Goal: Transaction & Acquisition: Purchase product/service

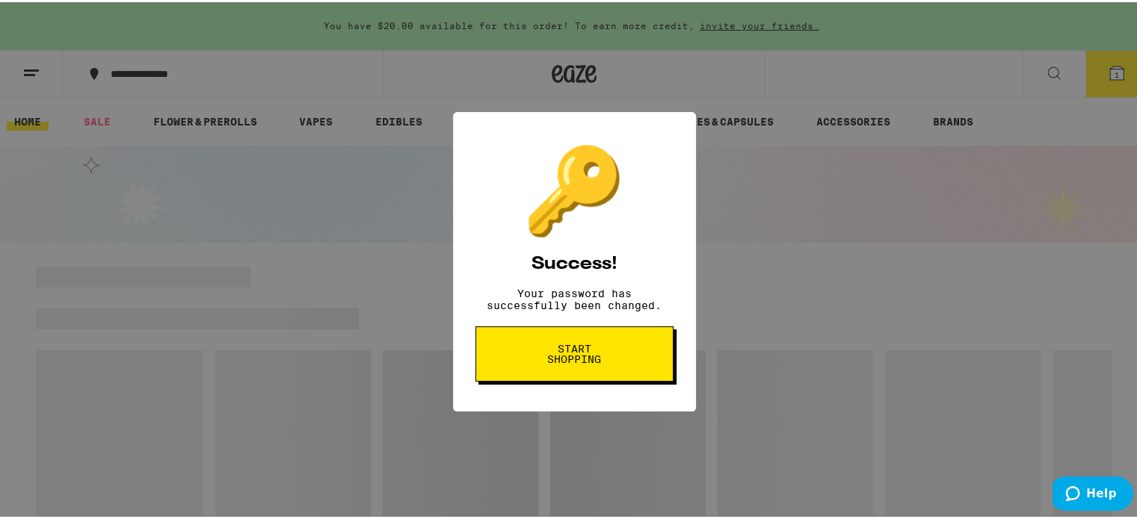
click at [574, 359] on span "Start shopping" at bounding box center [574, 352] width 77 height 21
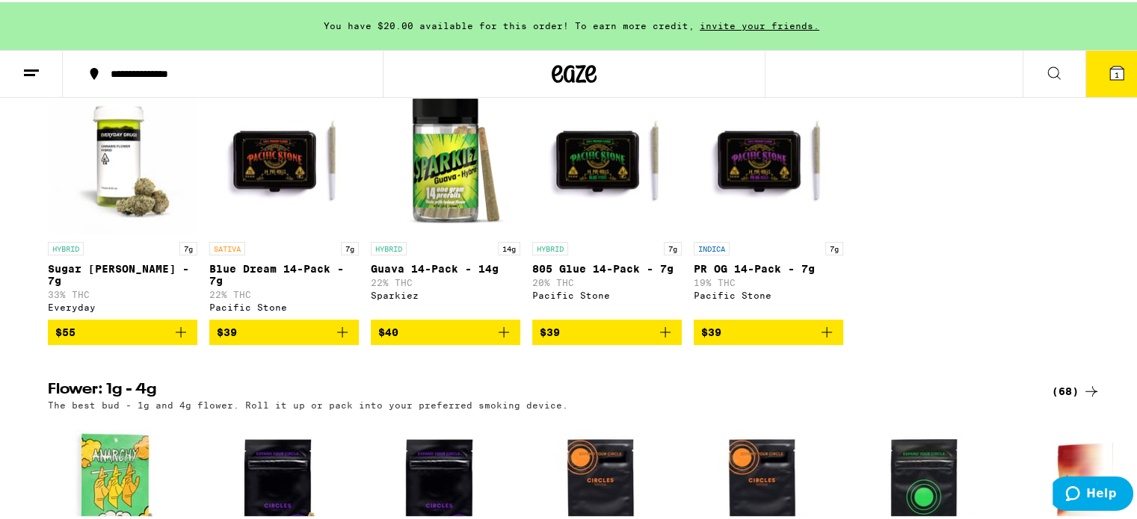
scroll to position [1252, 0]
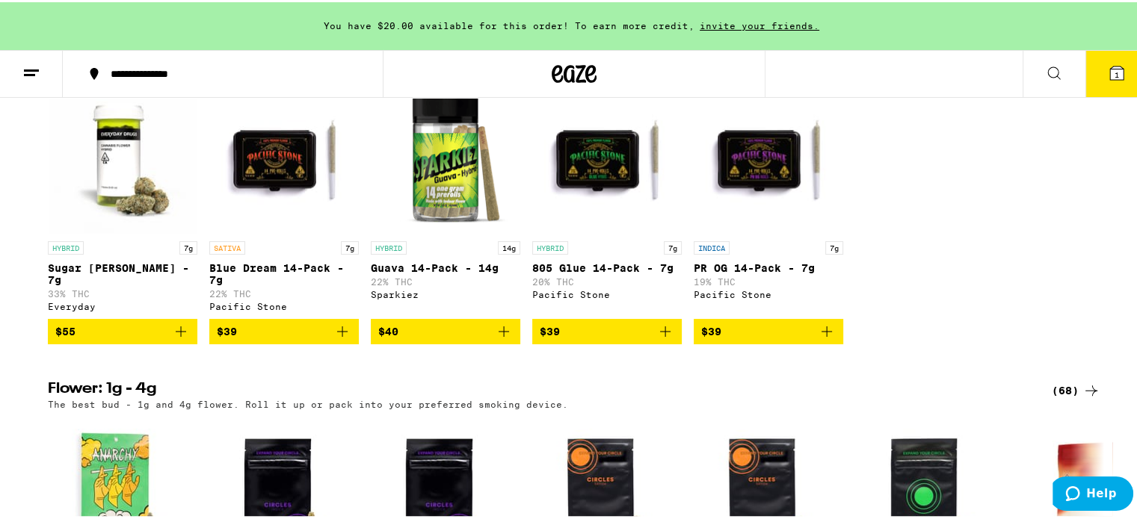
click at [174, 339] on icon "Add to bag" at bounding box center [181, 330] width 18 height 18
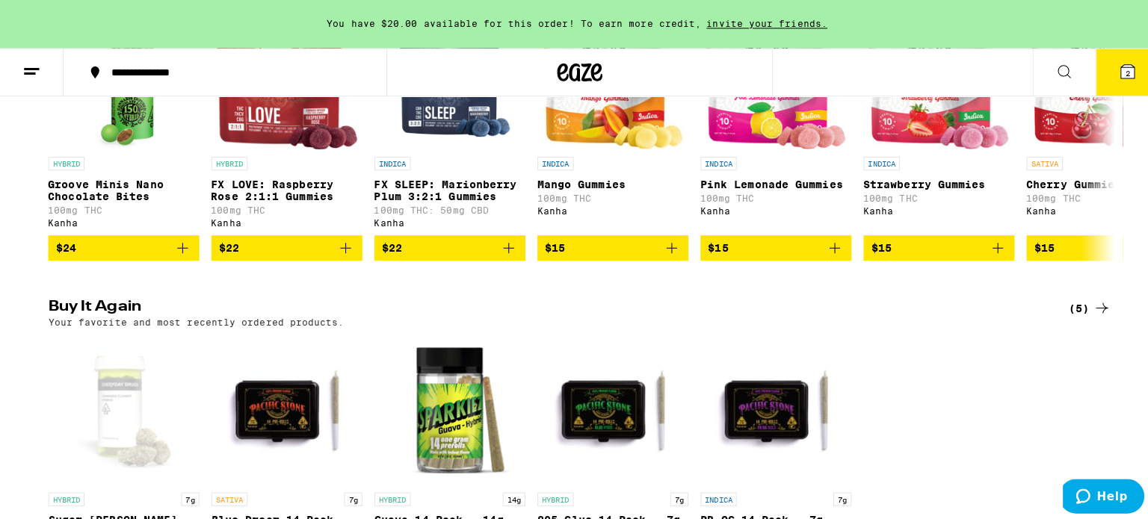
scroll to position [1002, 0]
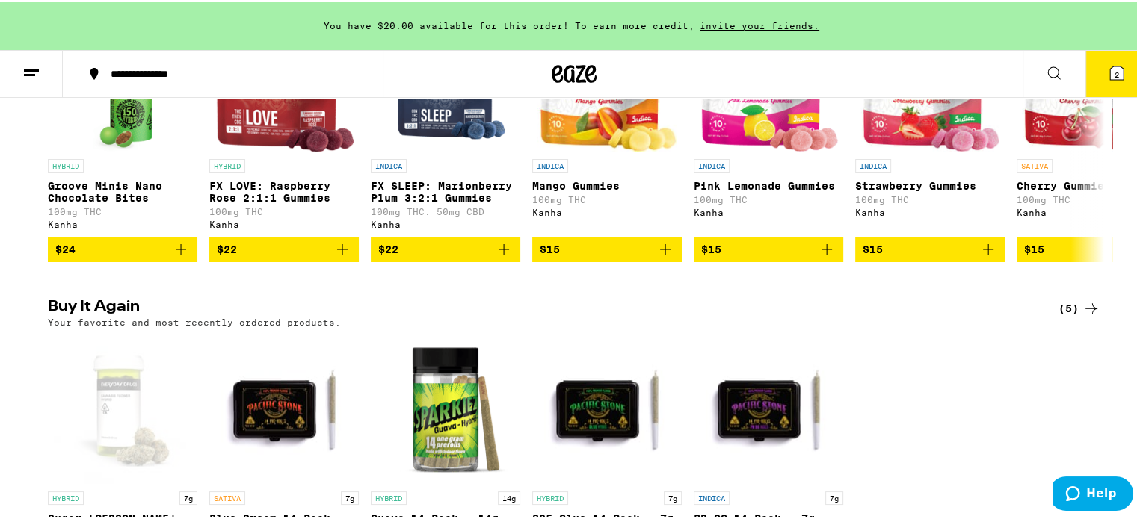
click at [1114, 72] on span "2" at bounding box center [1116, 72] width 4 height 9
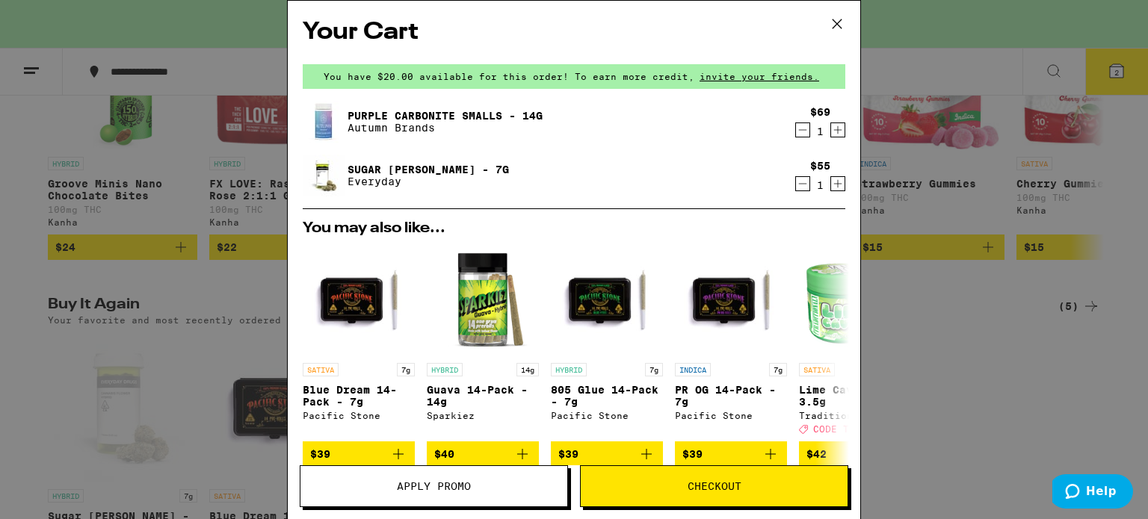
click at [796, 129] on icon "Decrement" at bounding box center [802, 130] width 13 height 18
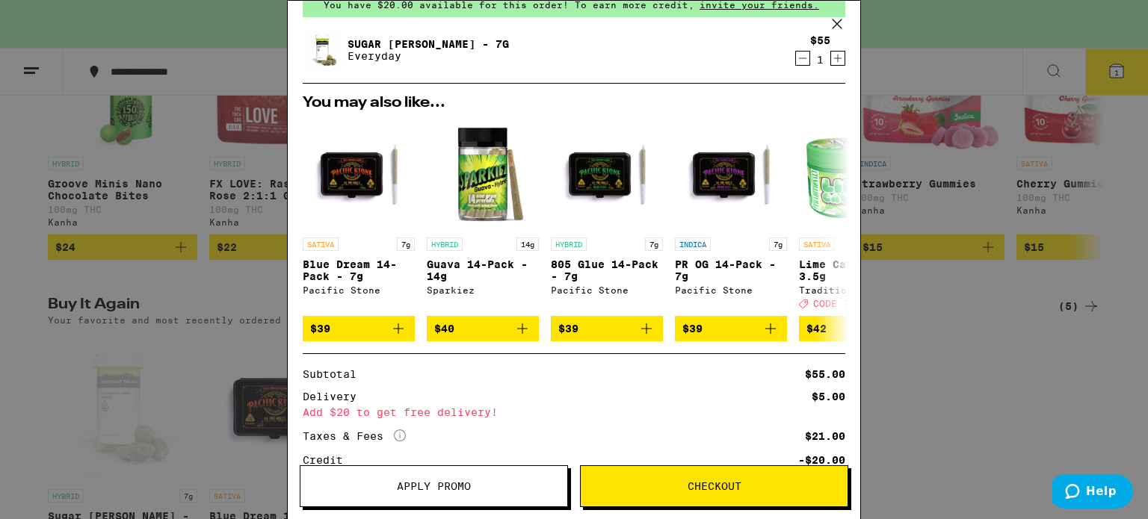
click at [841, 27] on icon at bounding box center [837, 24] width 22 height 22
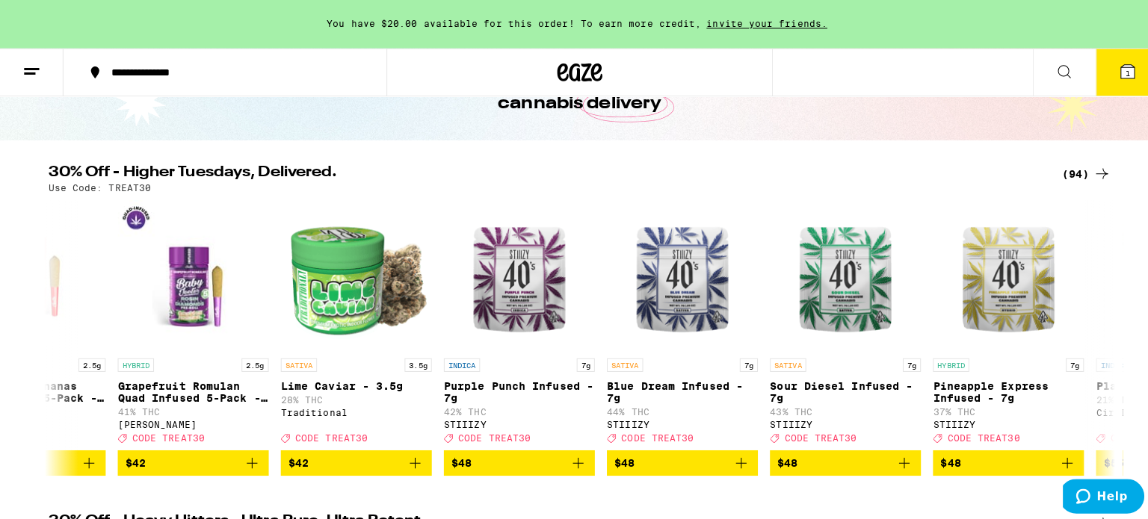
scroll to position [0, 12682]
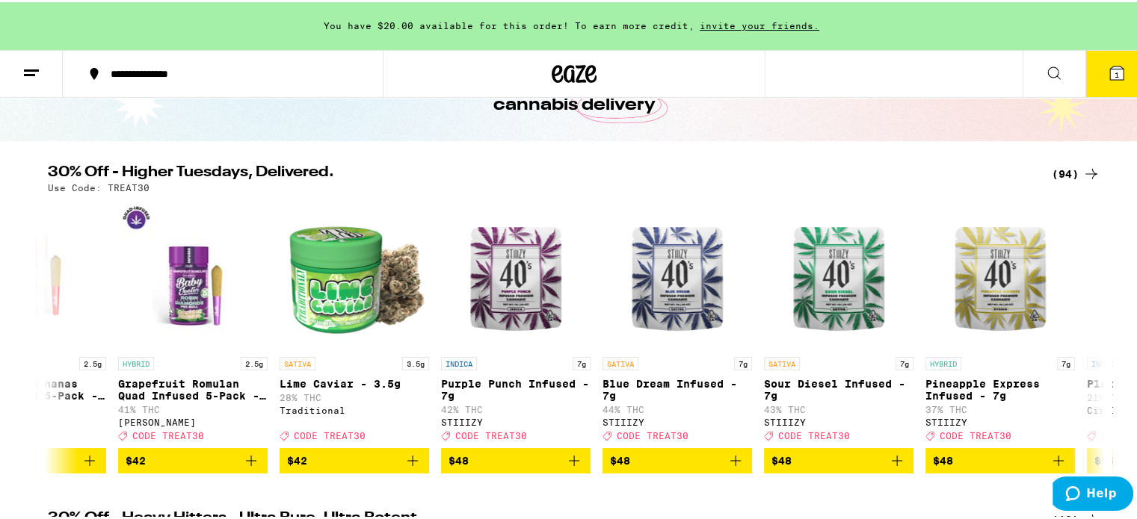
click at [347, 463] on span "$42" at bounding box center [354, 459] width 135 height 18
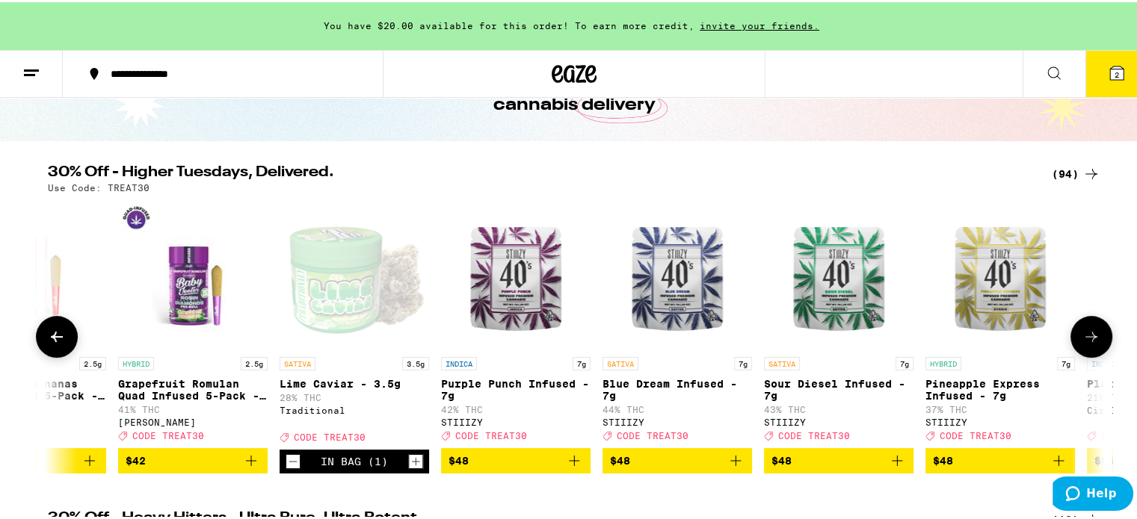
click at [1102, 84] on button "2" at bounding box center [1116, 72] width 63 height 46
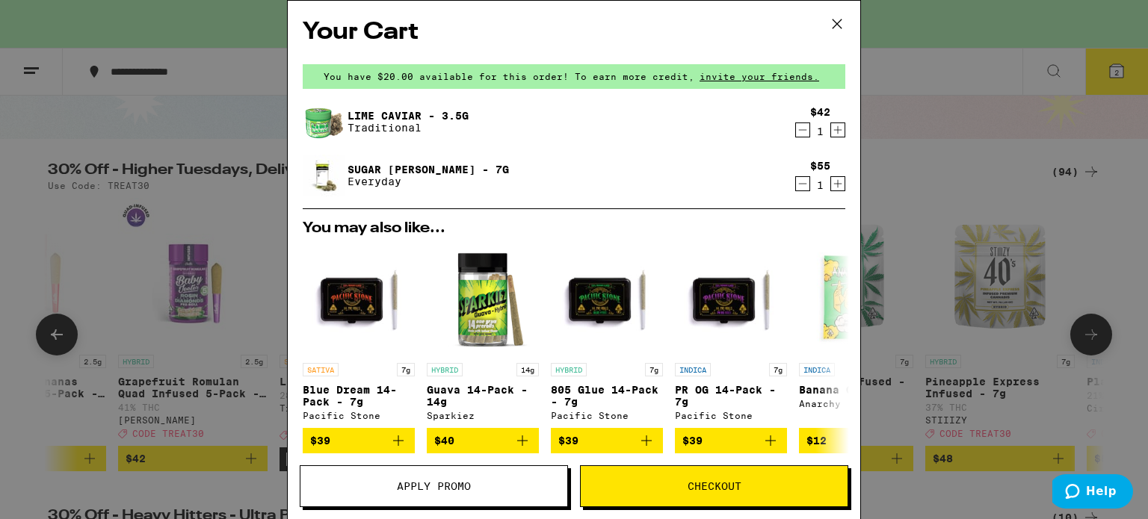
click at [429, 483] on span "Apply Promo" at bounding box center [434, 486] width 74 height 10
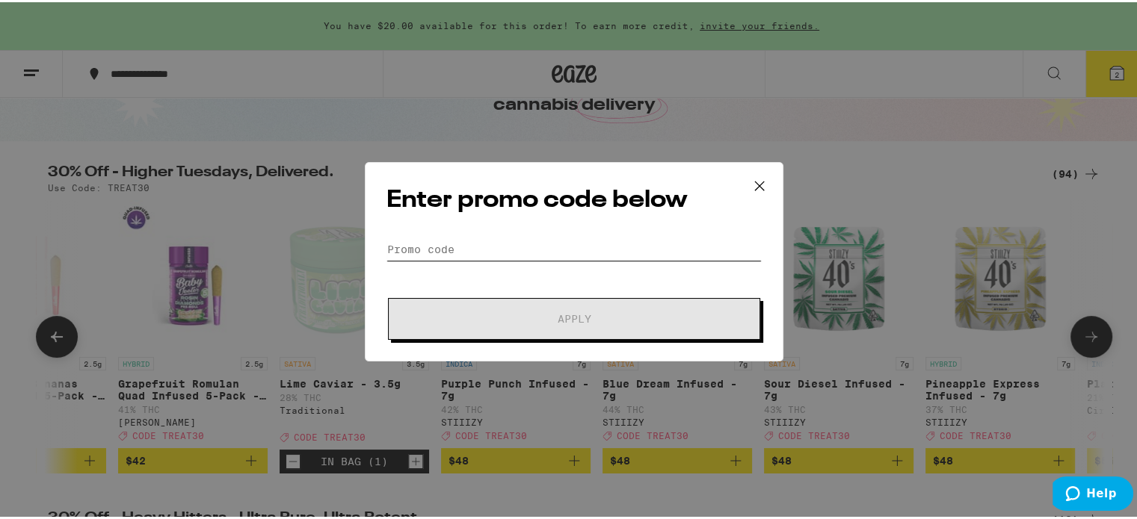
click at [398, 240] on input "Promo Code" at bounding box center [573, 247] width 375 height 22
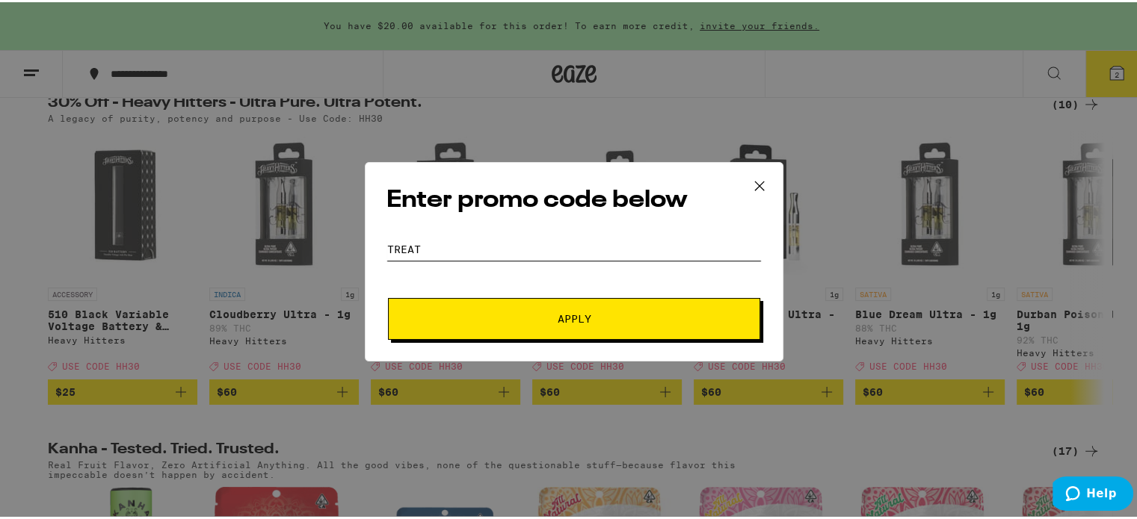
scroll to position [556, 0]
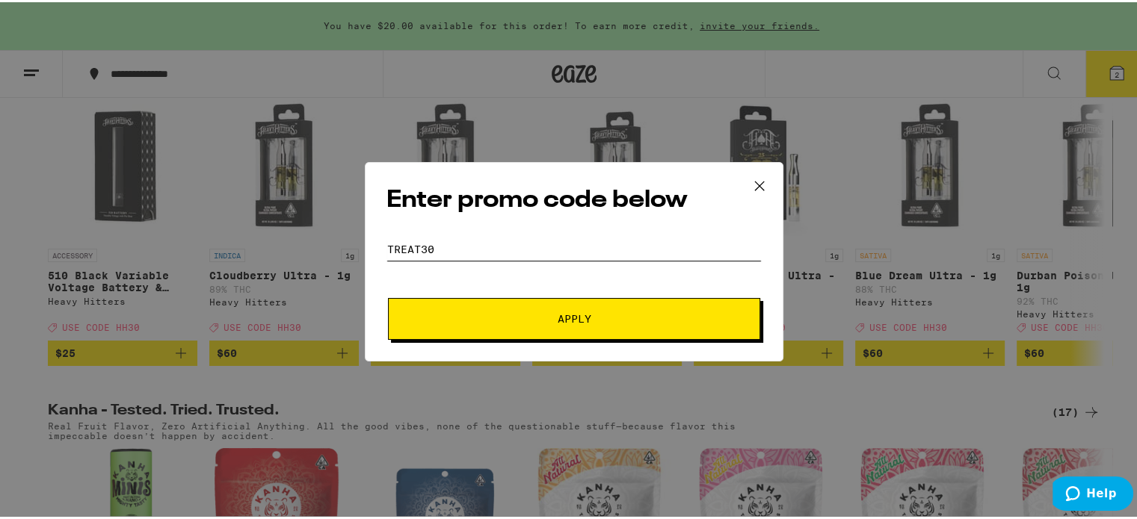
type input "TREAT30"
click at [577, 317] on span "Apply" at bounding box center [574, 317] width 34 height 10
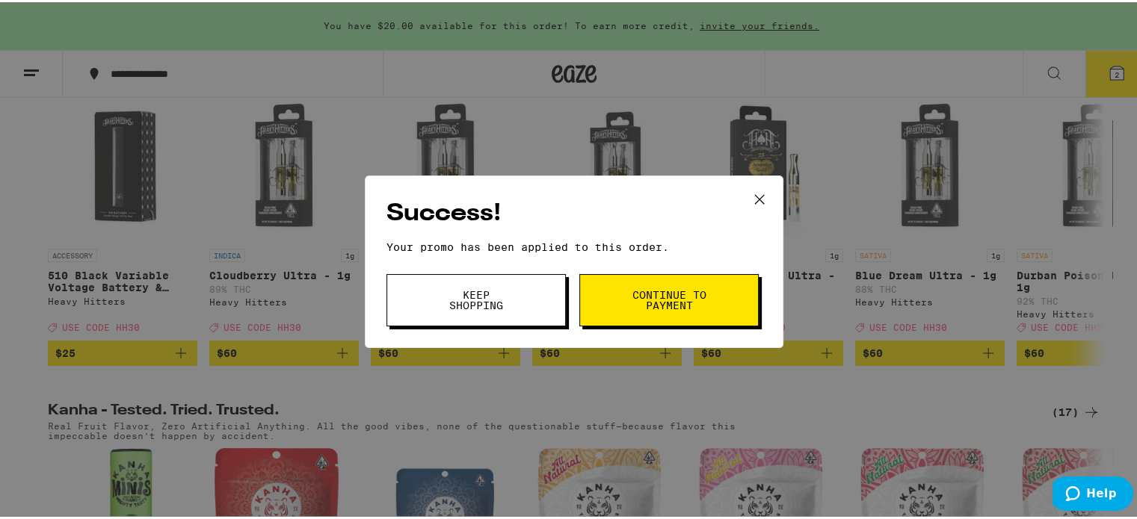
click at [673, 295] on span "Continue to payment" at bounding box center [669, 298] width 76 height 21
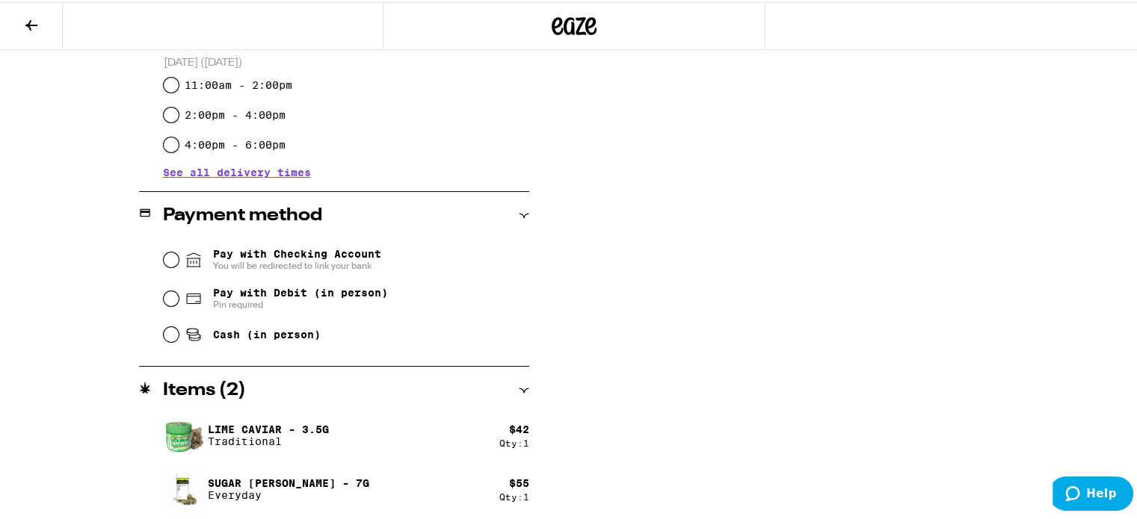
scroll to position [497, 0]
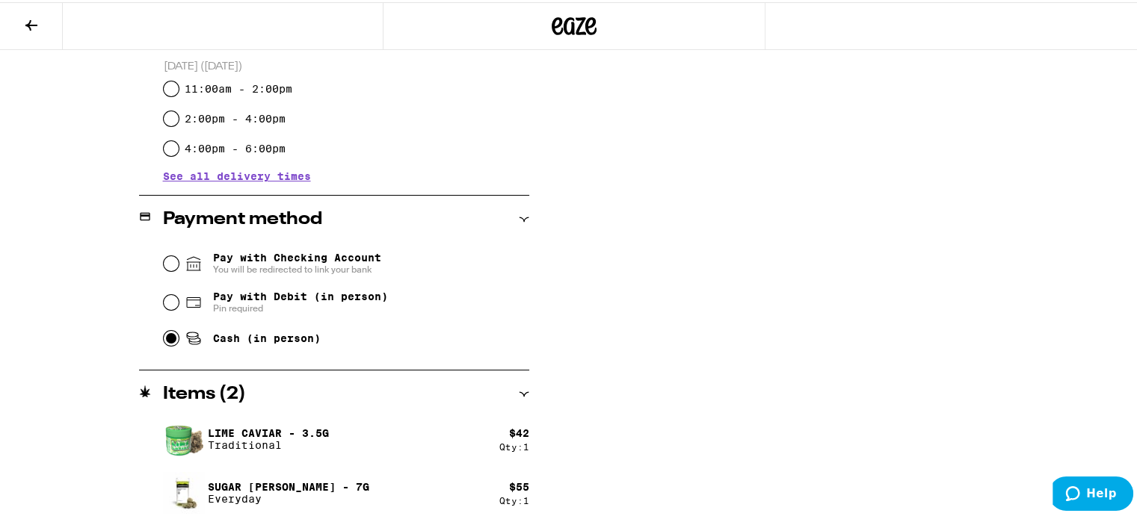
click at [164, 338] on input "Cash (in person)" at bounding box center [171, 336] width 15 height 15
radio input "true"
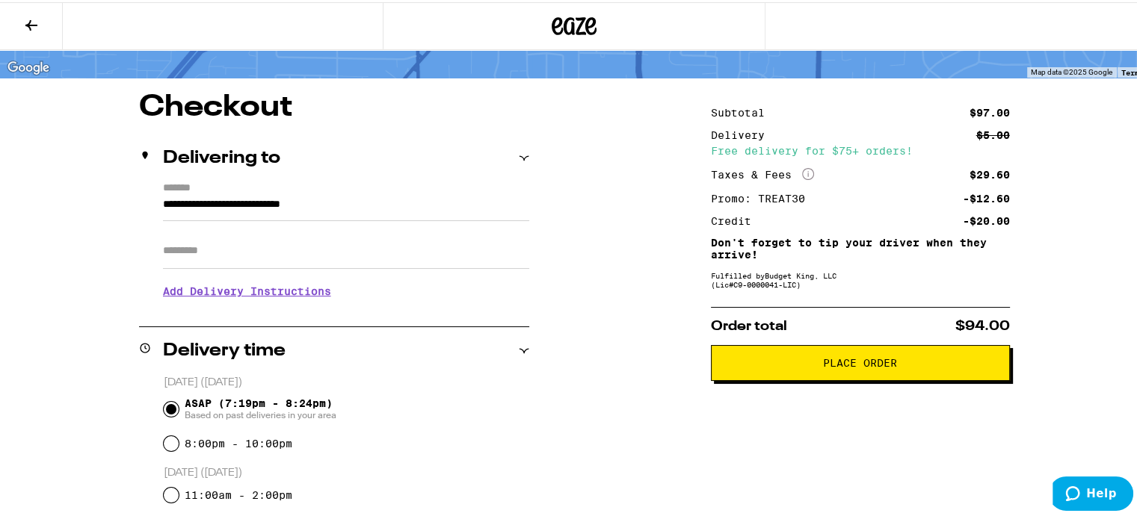
scroll to position [90, 0]
click at [888, 367] on span "Place Order" at bounding box center [860, 361] width 74 height 10
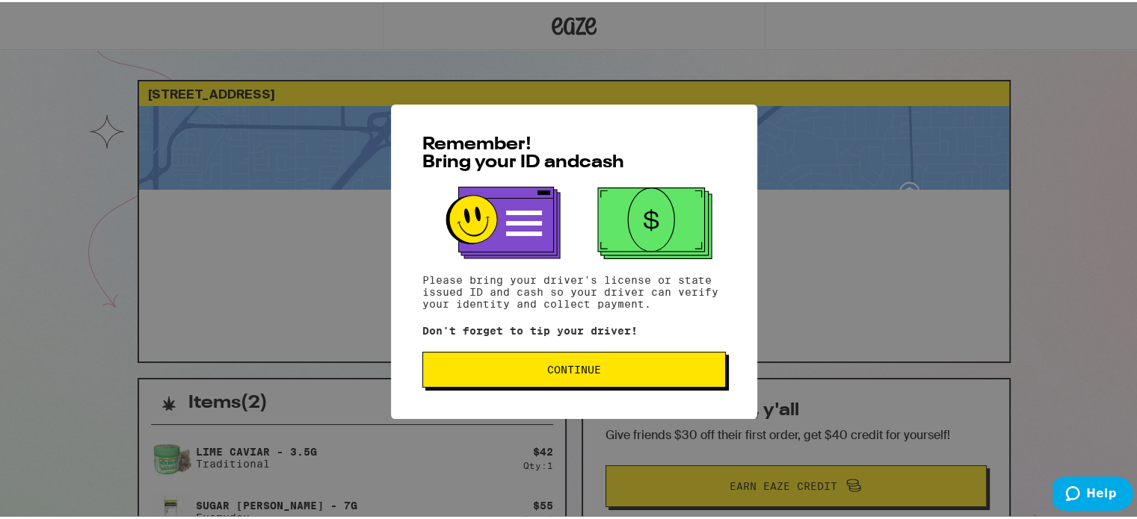
click at [564, 368] on span "Continue" at bounding box center [574, 367] width 54 height 10
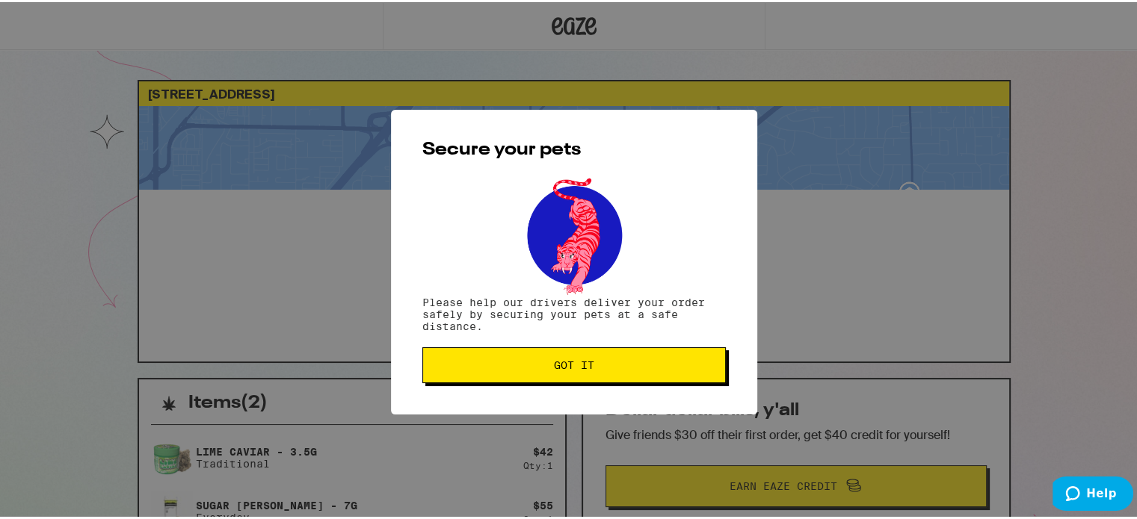
click at [568, 364] on span "Got it" at bounding box center [574, 363] width 40 height 10
